Goal: Navigation & Orientation: Understand site structure

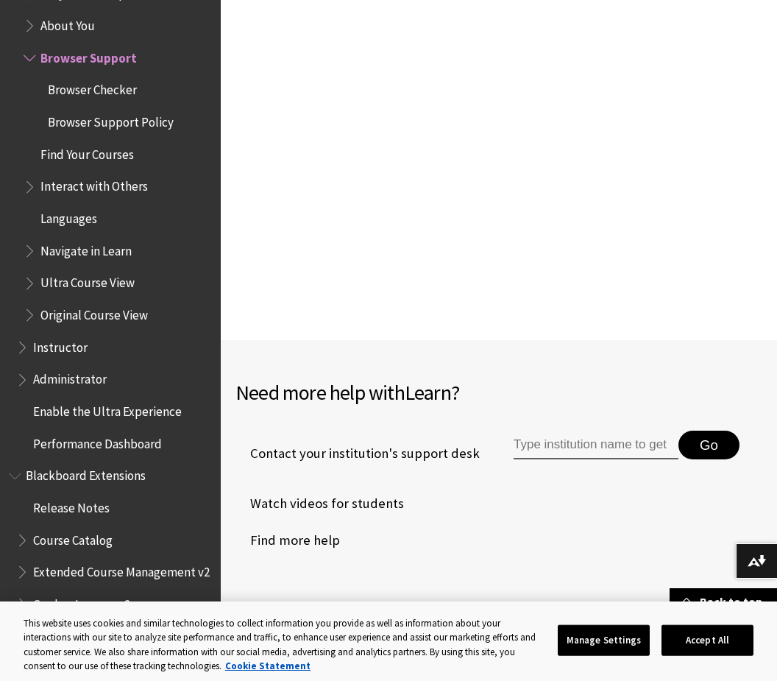
click at [128, 431] on span "Performance Dashboard" at bounding box center [97, 441] width 129 height 20
click at [128, 464] on span "Blackboard Extensions" at bounding box center [86, 474] width 120 height 20
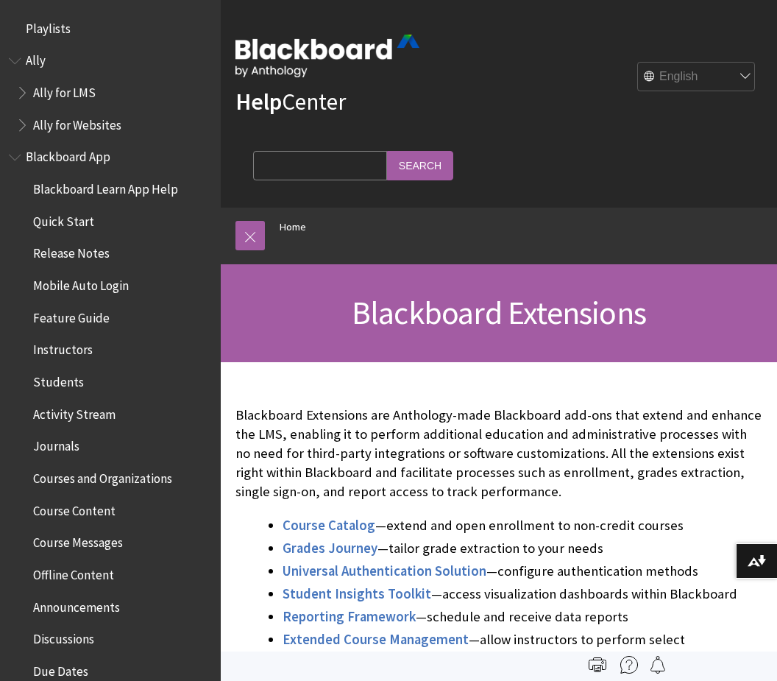
scroll to position [1326, 0]
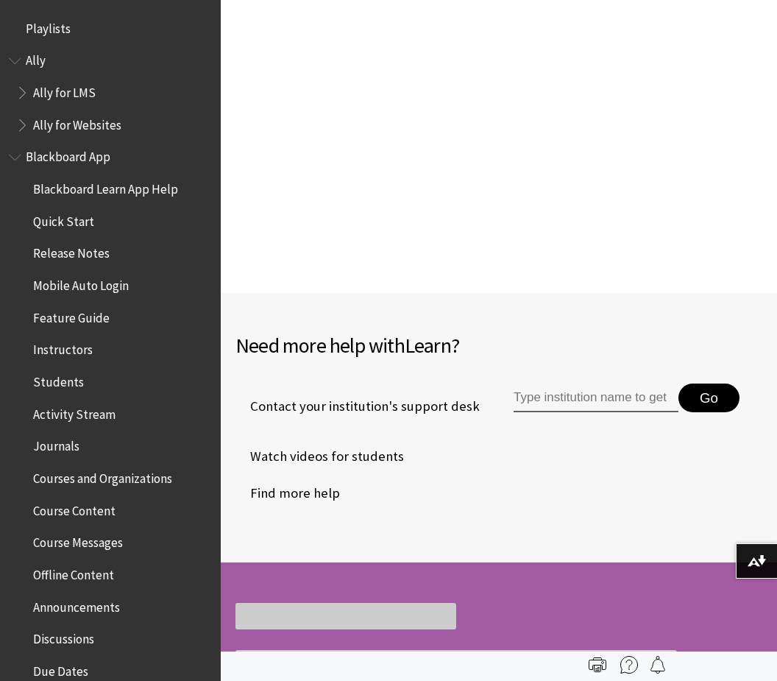
scroll to position [1522, 0]
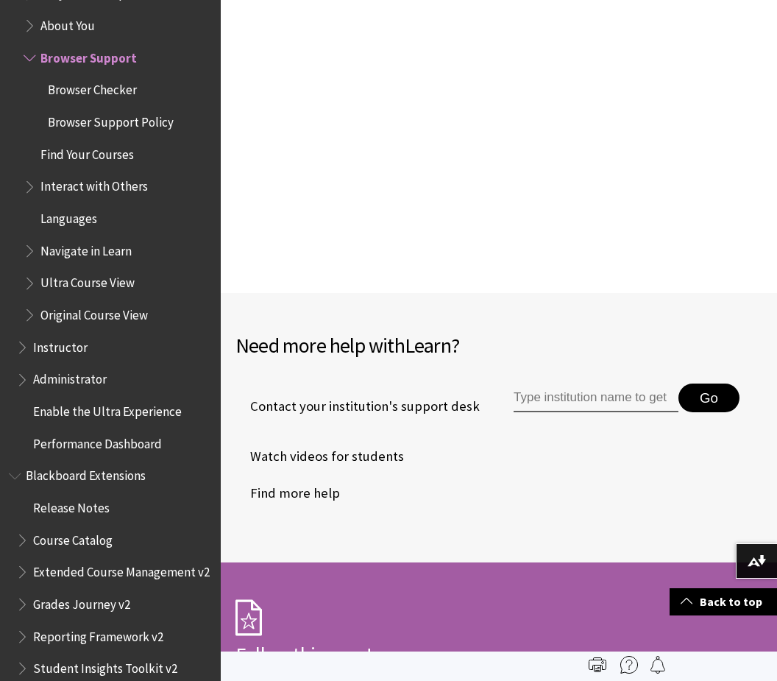
click at [108, 13] on span "About You" at bounding box center [118, 25] width 188 height 25
